Goal: Task Accomplishment & Management: Manage account settings

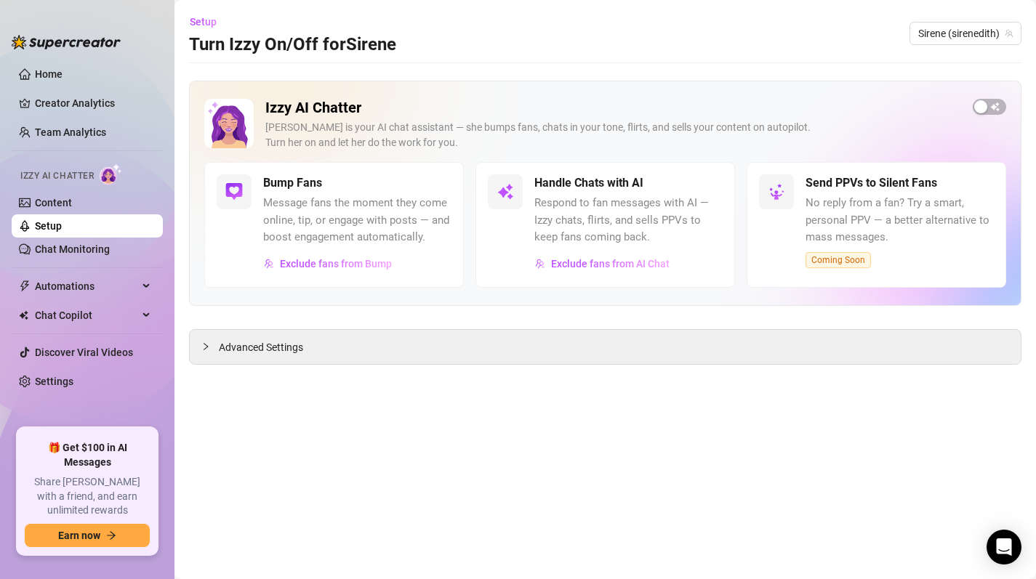
click at [1009, 102] on div "Izzy AI Chatter [PERSON_NAME] is your AI chat assistant — she bumps fans, chats…" at bounding box center [605, 193] width 832 height 225
click at [988, 106] on span "button" at bounding box center [988, 107] width 33 height 16
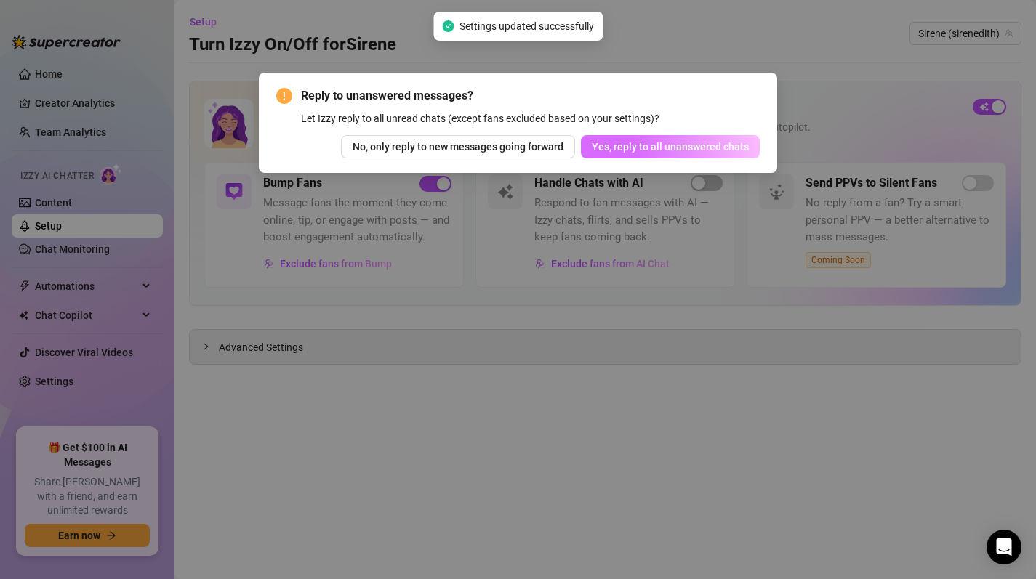
click at [701, 145] on span "Yes, reply to all unanswered chats" at bounding box center [670, 147] width 157 height 12
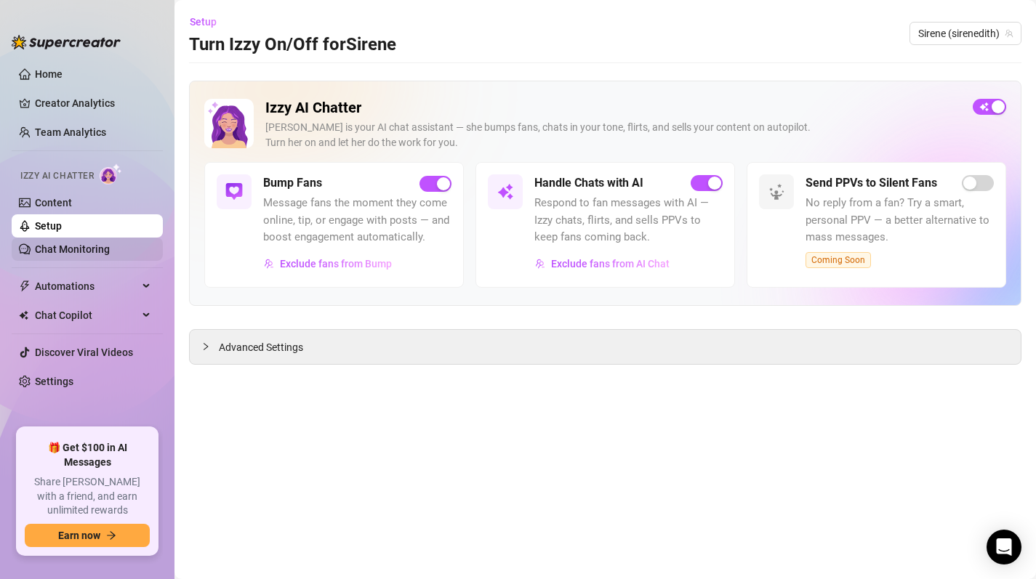
click at [70, 248] on link "Chat Monitoring" at bounding box center [72, 249] width 75 height 12
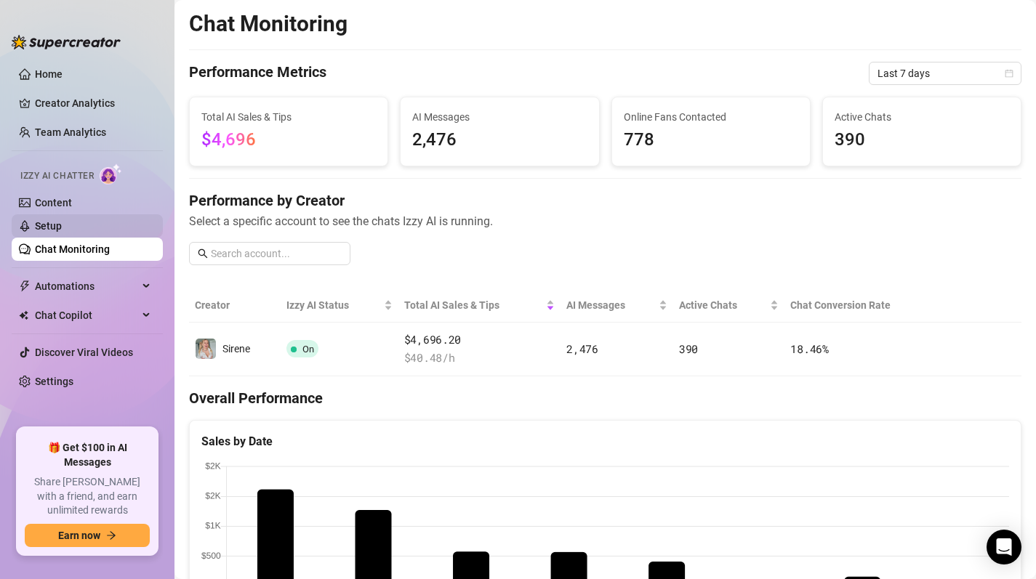
click at [48, 226] on link "Setup" at bounding box center [48, 226] width 27 height 12
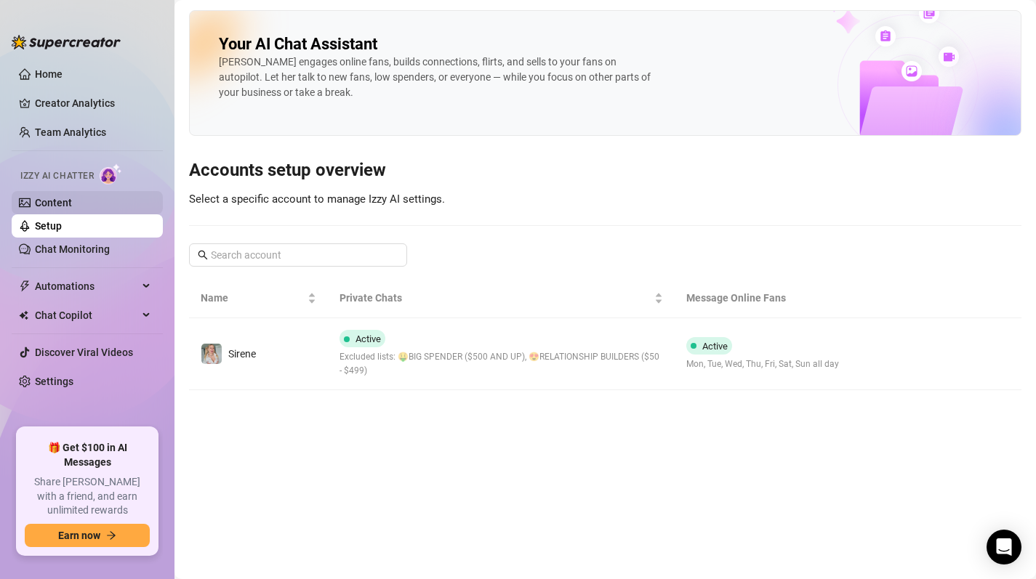
click at [49, 199] on link "Content" at bounding box center [53, 203] width 37 height 12
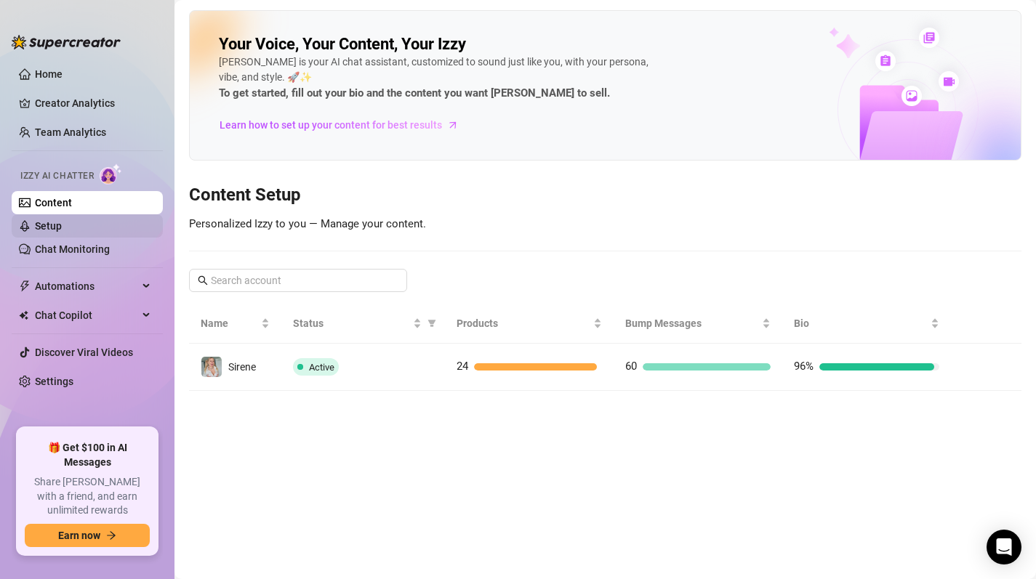
click at [57, 227] on link "Setup" at bounding box center [48, 226] width 27 height 12
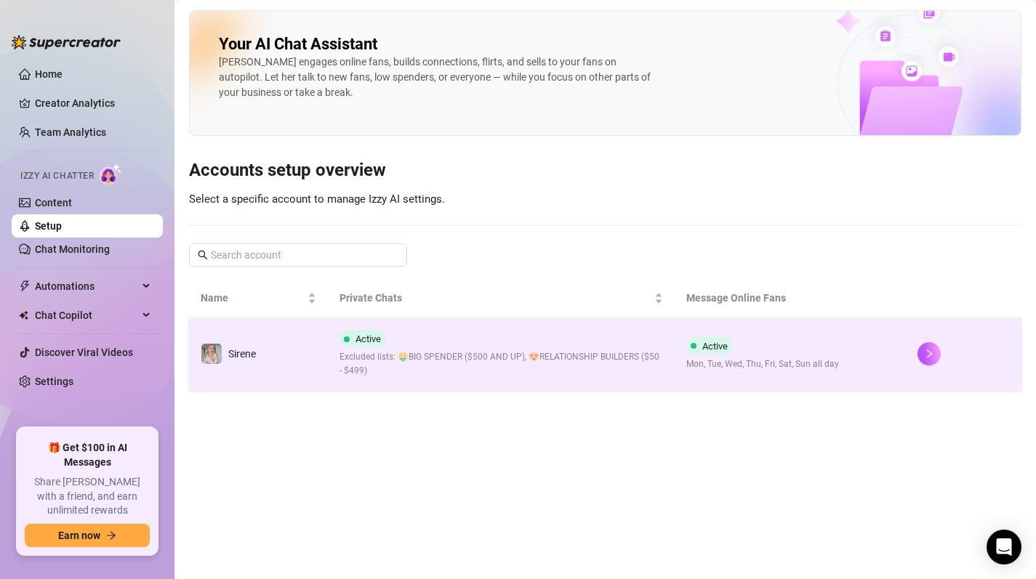
click at [570, 355] on span "Excluded lists: 🤑BIG SPENDER ($500 AND UP), 😍RELATIONSHIP BUILDERS ($50 - $499)" at bounding box center [500, 364] width 323 height 28
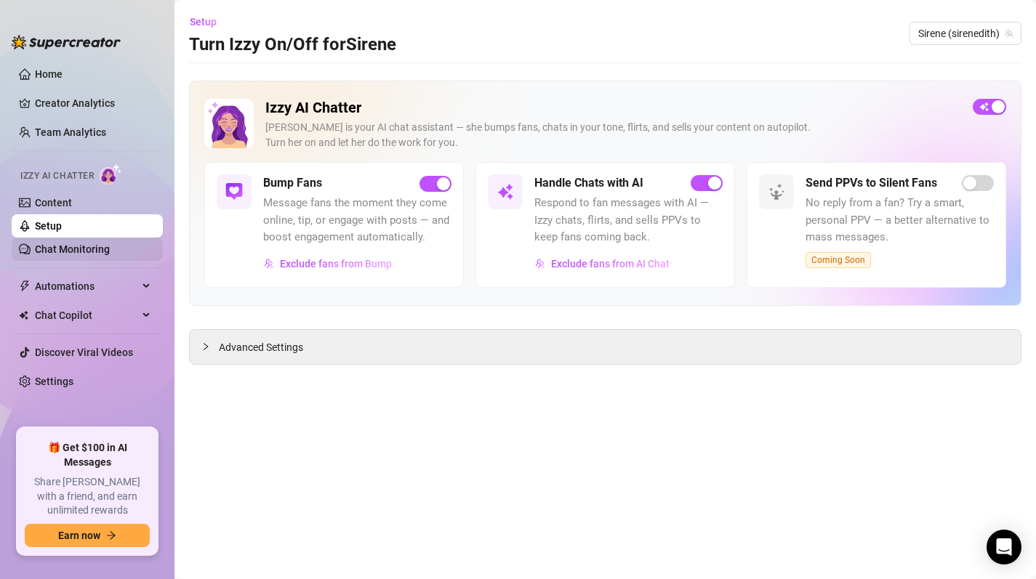
click at [71, 251] on link "Chat Monitoring" at bounding box center [72, 249] width 75 height 12
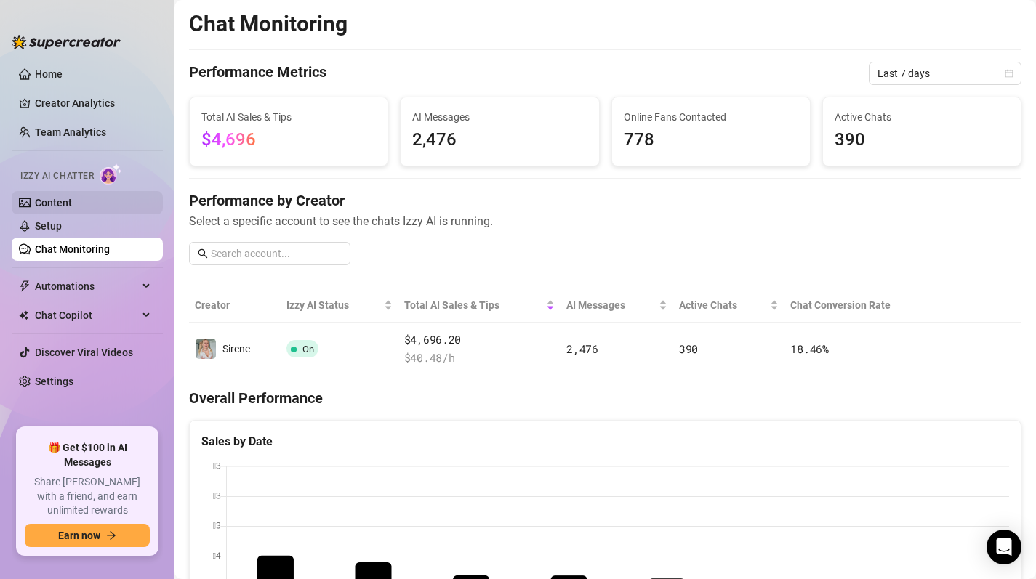
click at [55, 203] on link "Content" at bounding box center [53, 203] width 37 height 12
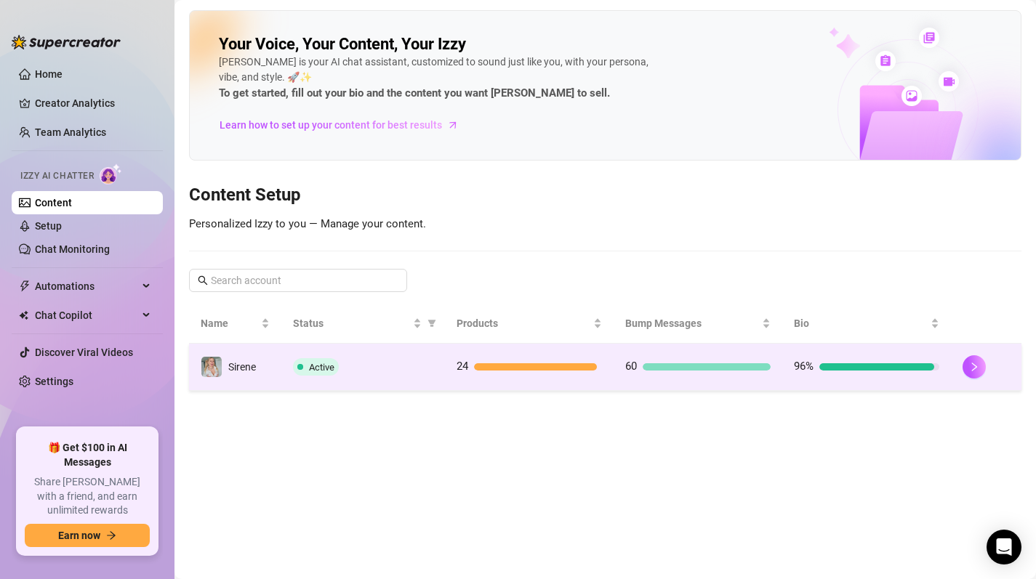
click at [392, 371] on div "Active" at bounding box center [363, 366] width 140 height 17
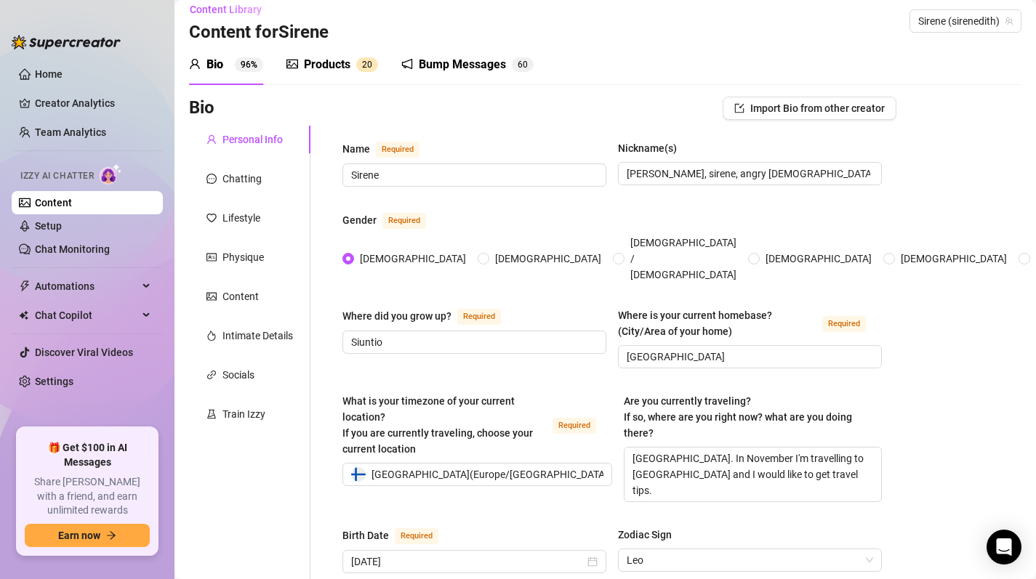
scroll to position [9, 0]
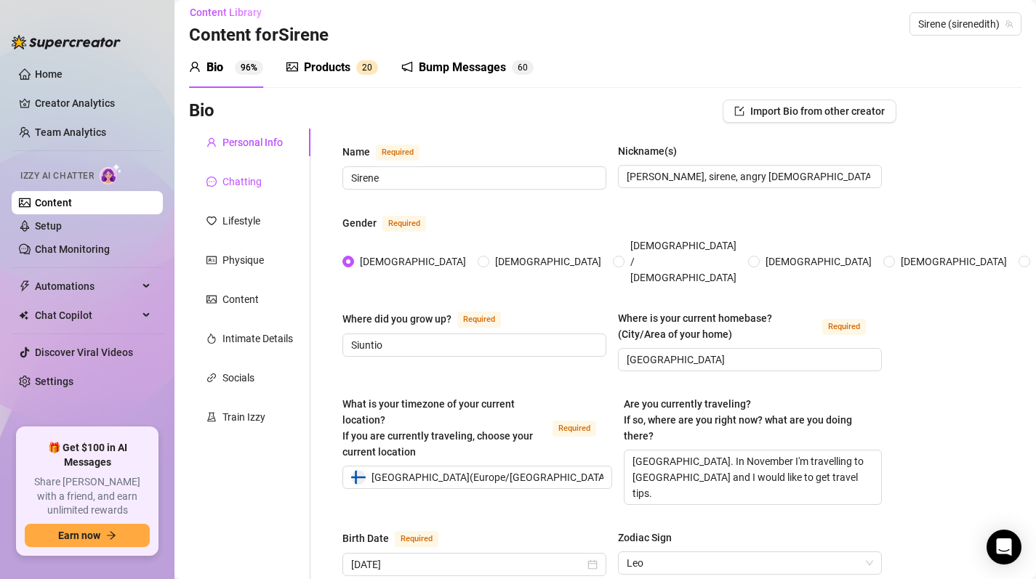
click at [245, 180] on div "Chatting" at bounding box center [241, 182] width 39 height 16
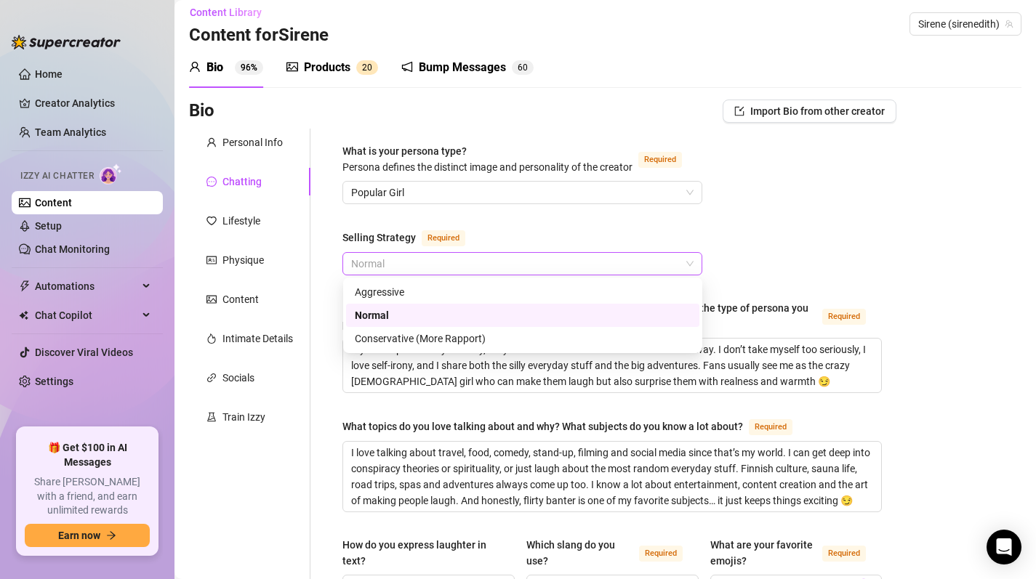
click at [512, 266] on span "Normal" at bounding box center [522, 264] width 342 height 22
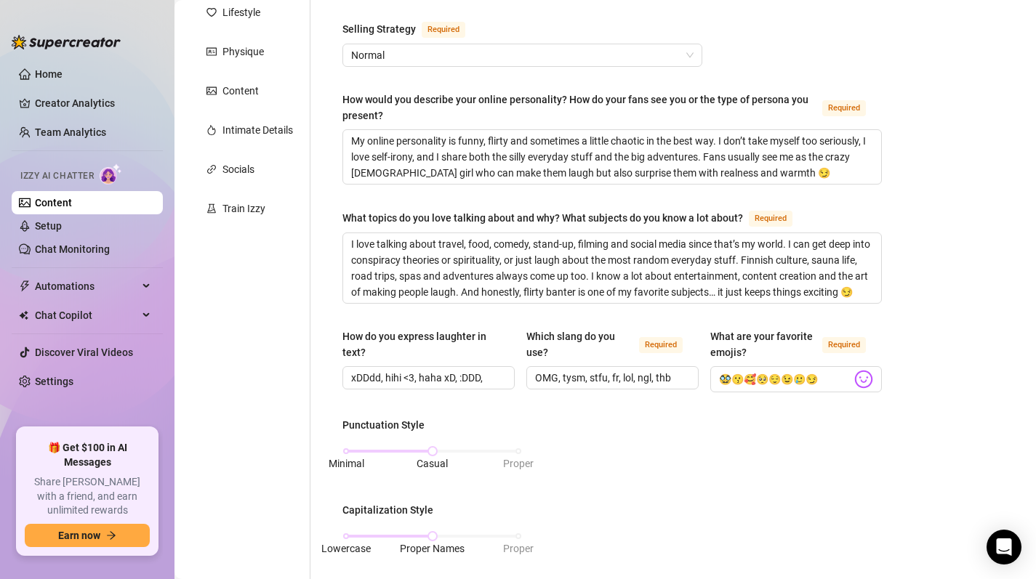
scroll to position [214, 0]
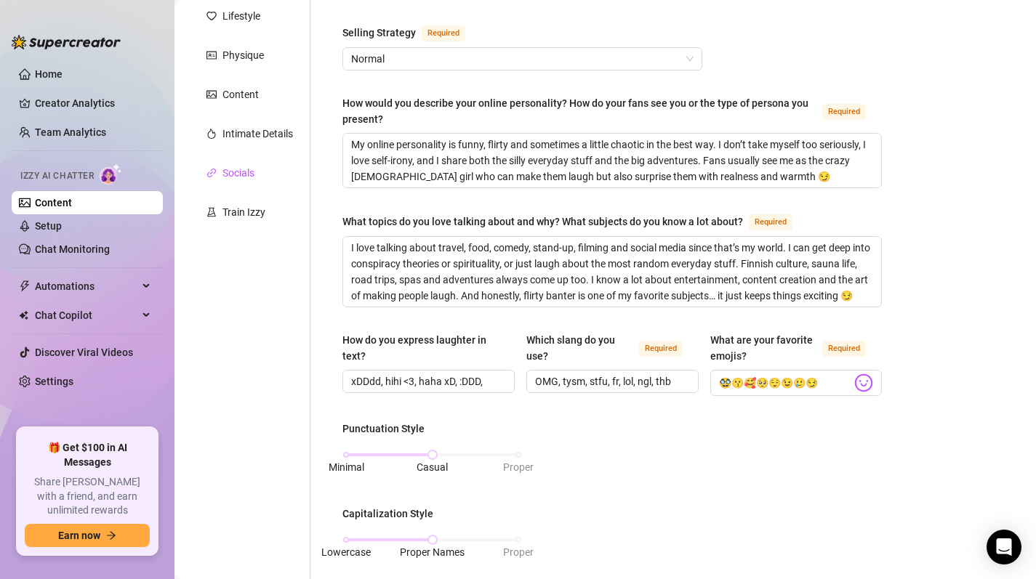
click at [254, 170] on div "Socials" at bounding box center [238, 173] width 32 height 16
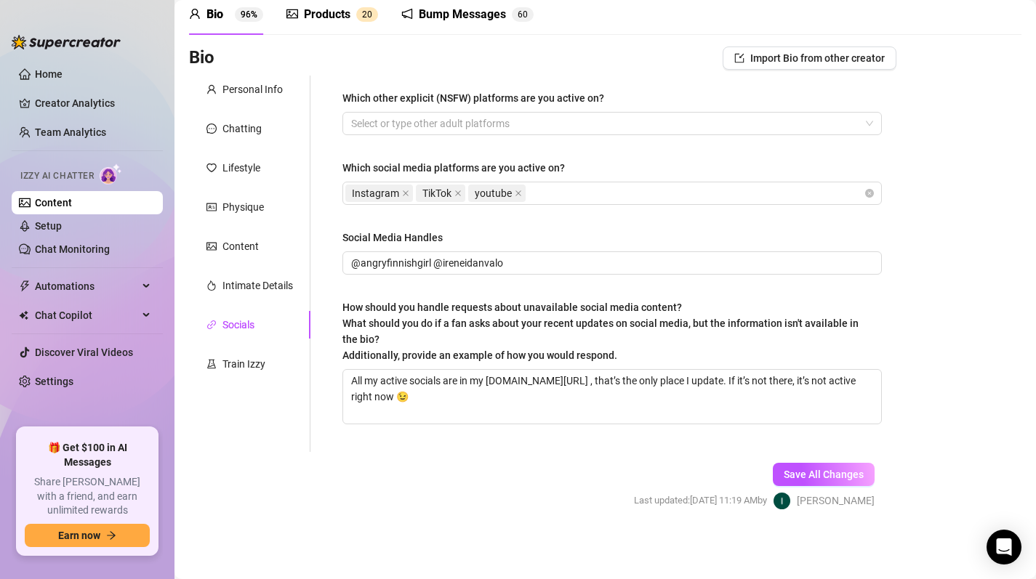
scroll to position [62, 0]
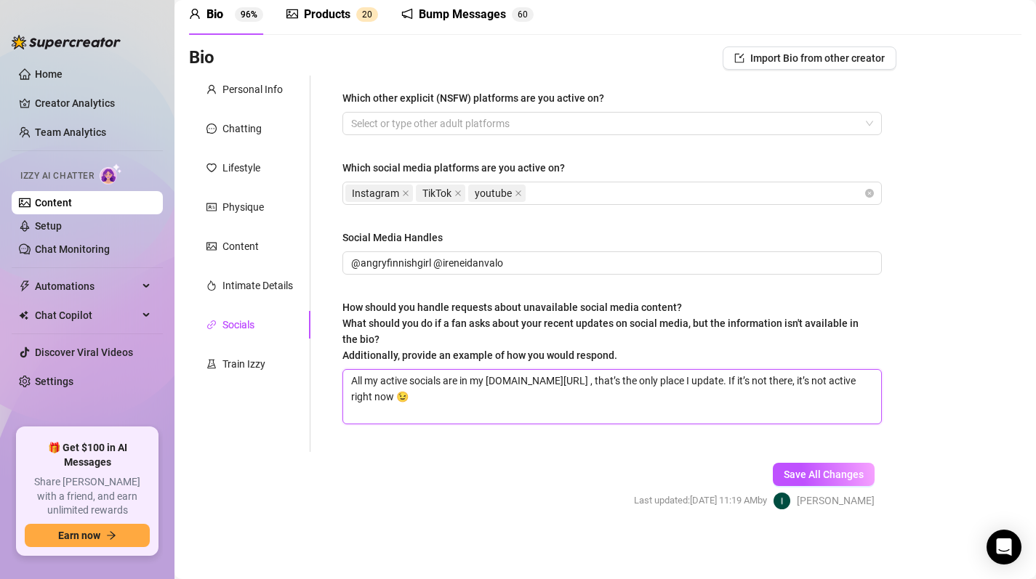
click at [446, 392] on textarea "All my active socials are in my [DOMAIN_NAME][URL] , that’s the only place I up…" at bounding box center [612, 397] width 538 height 54
type textarea "All my active socials are in my [DOMAIN_NAME][URL] , that’s the only place I up…"
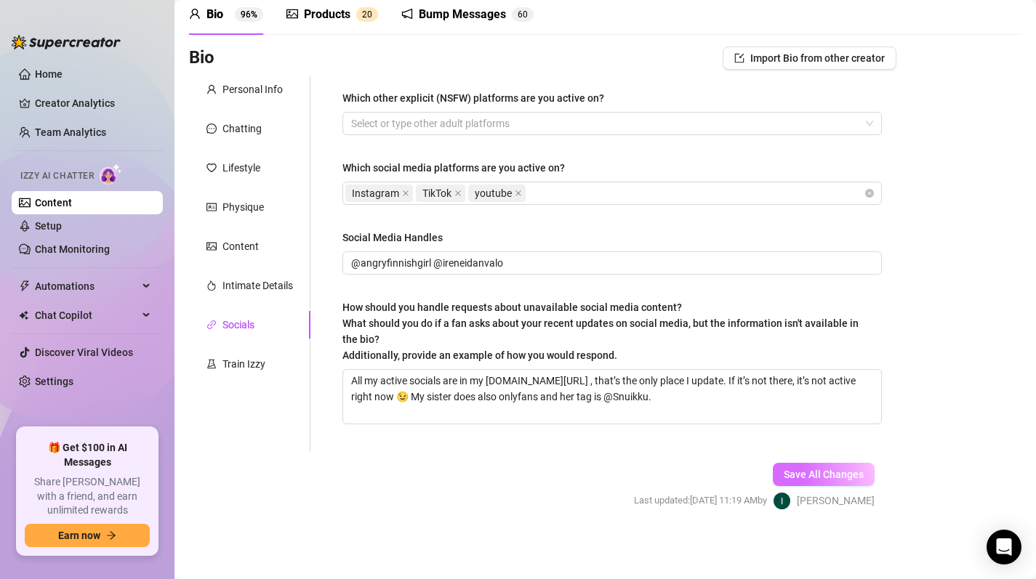
click at [834, 477] on span "Save All Changes" at bounding box center [823, 475] width 80 height 12
click at [49, 246] on link "Chat Monitoring" at bounding box center [72, 249] width 75 height 12
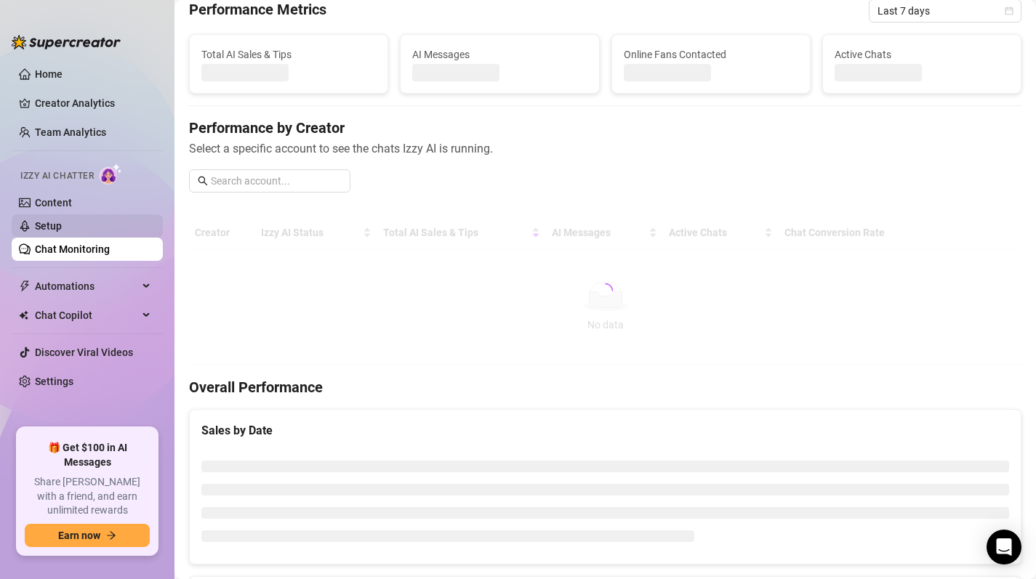
click at [46, 222] on link "Setup" at bounding box center [48, 226] width 27 height 12
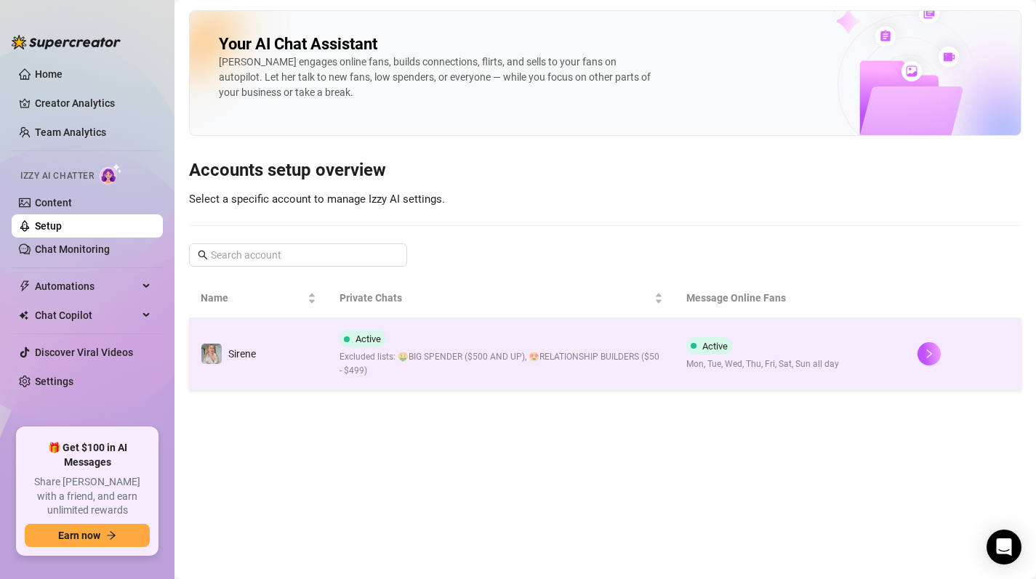
click at [517, 339] on div "Active Excluded lists: 🤑BIG SPENDER ($500 AND UP), 😍RELATIONSHIP BUILDERS ($50 …" at bounding box center [500, 354] width 323 height 48
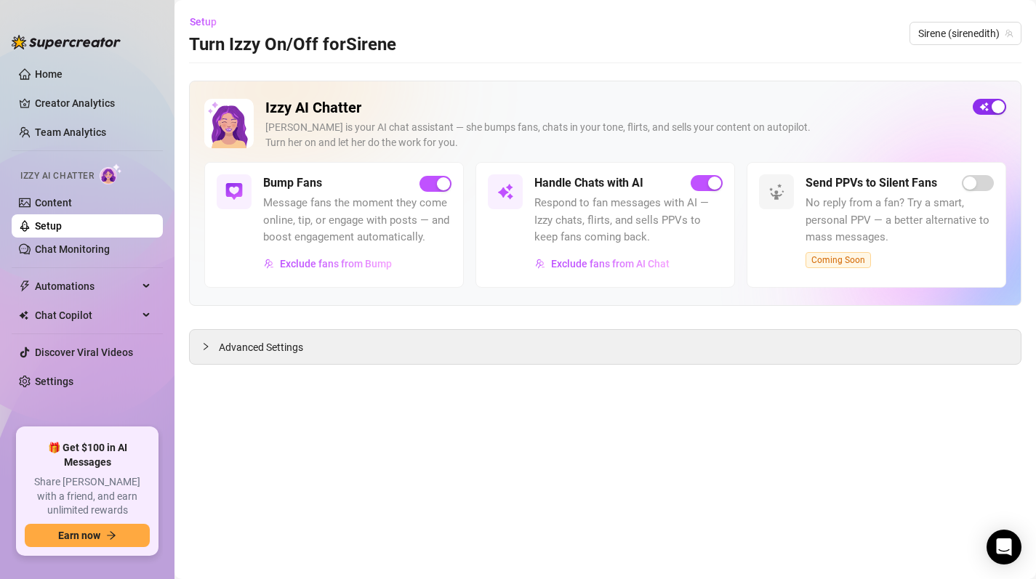
click at [981, 107] on span "button" at bounding box center [988, 107] width 33 height 16
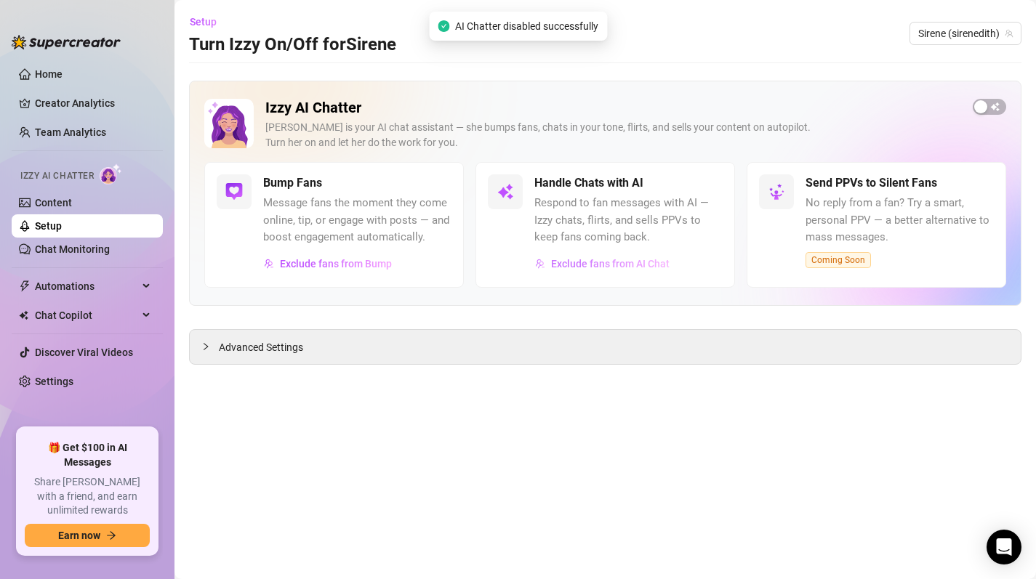
click at [602, 270] on span "Exclude fans from AI Chat" at bounding box center [610, 264] width 118 height 12
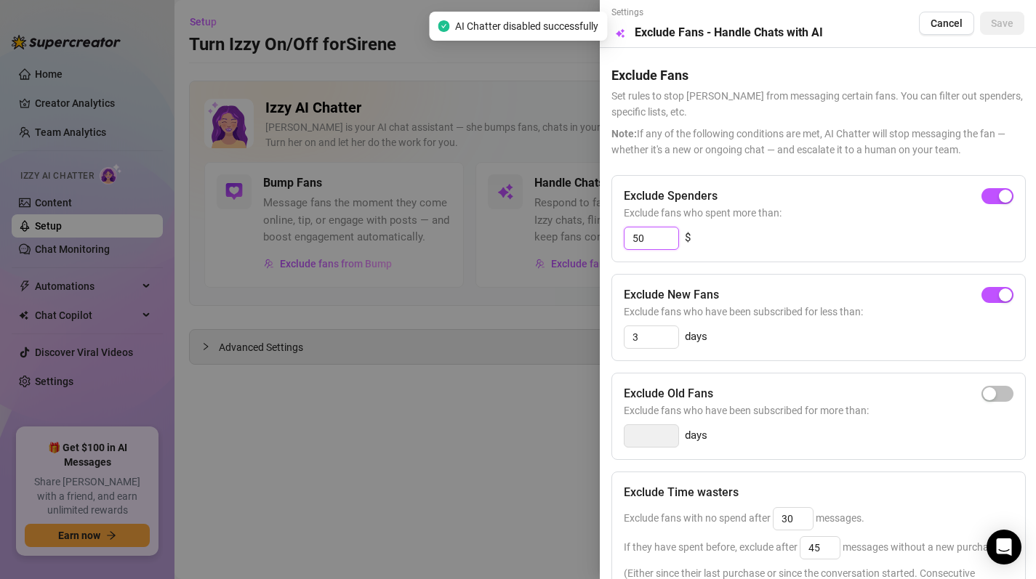
drag, startPoint x: 654, startPoint y: 242, endPoint x: 629, endPoint y: 242, distance: 25.4
click at [629, 242] on input "50" at bounding box center [651, 238] width 54 height 22
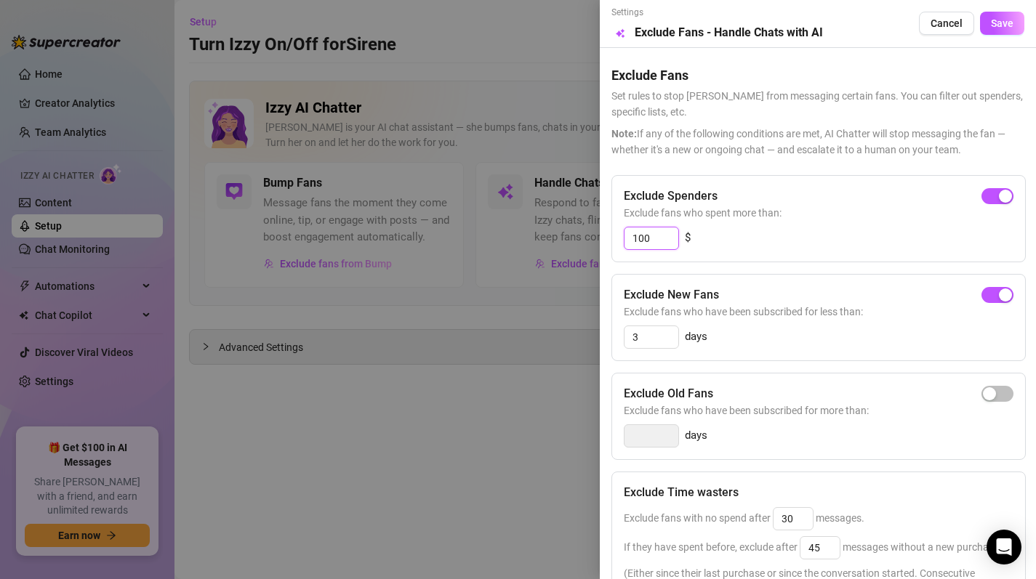
type input "100"
click at [999, 35] on div "Settings Preview Exclude Fans - Handle Chats with AI Cancel Save" at bounding box center [817, 24] width 413 height 36
click at [998, 25] on span "Save" at bounding box center [1001, 23] width 23 height 12
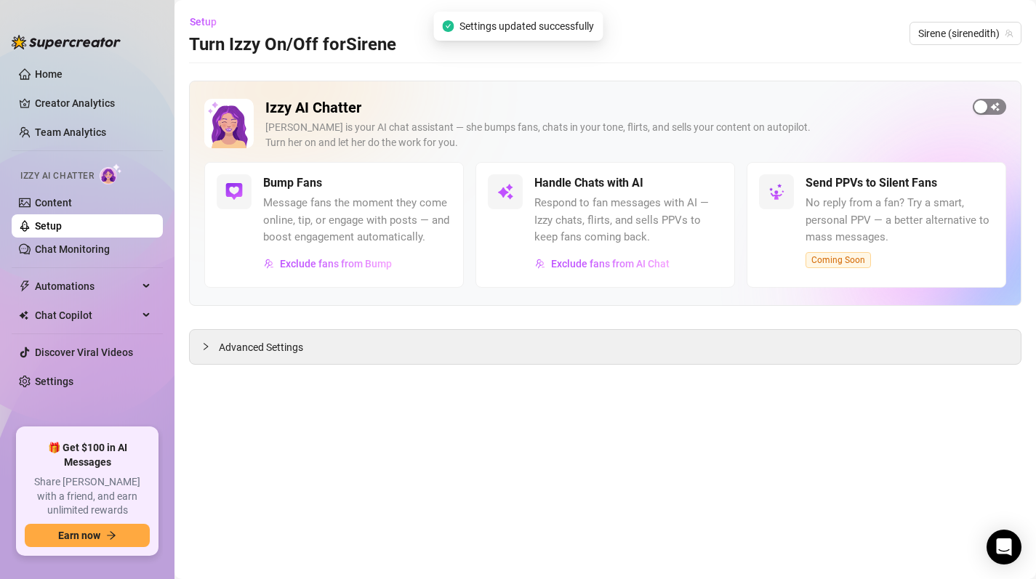
click at [994, 109] on span "button" at bounding box center [988, 107] width 33 height 16
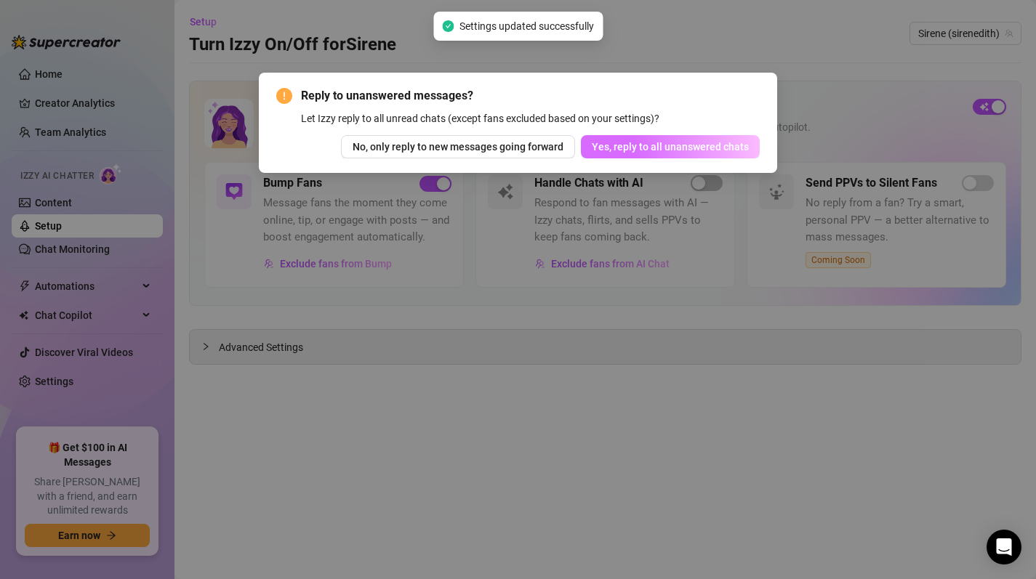
click at [656, 147] on span "Yes, reply to all unanswered chats" at bounding box center [670, 147] width 157 height 12
